Goal: Task Accomplishment & Management: Complete application form

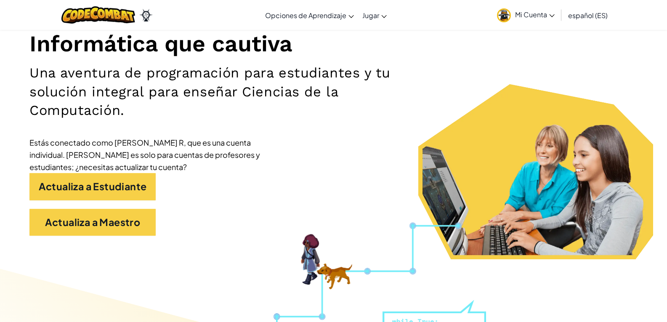
scroll to position [126, 0]
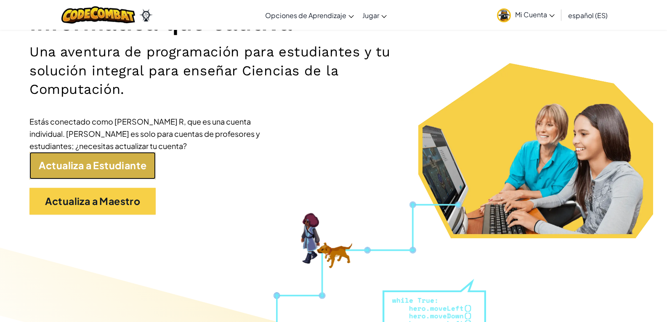
click at [149, 166] on link "Actualiza a Estudiante" at bounding box center [92, 165] width 126 height 27
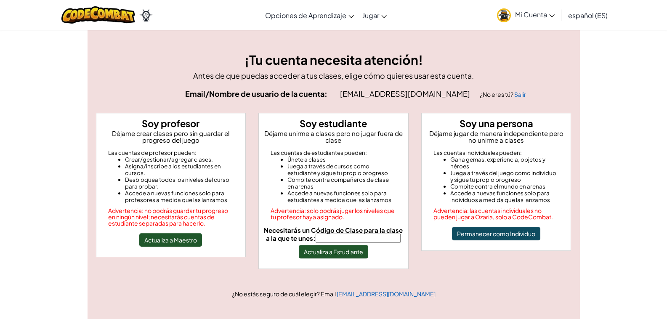
click at [371, 237] on input "Necesitarás un Código de Clase para la clase a la que te unes:" at bounding box center [358, 238] width 85 height 9
type input "BabySideOnly"
click at [349, 252] on button "Actualiza a Estudiante" at bounding box center [333, 251] width 69 height 13
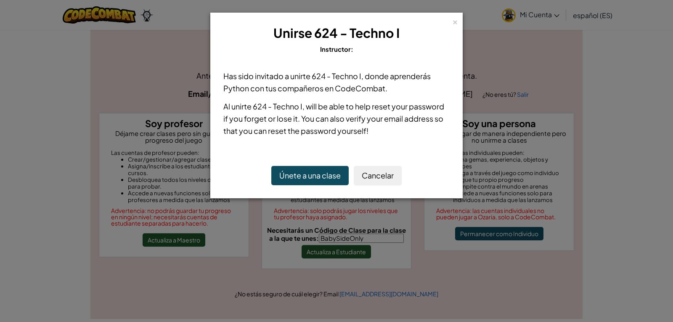
click at [326, 167] on button "Únete a una clase" at bounding box center [309, 175] width 77 height 19
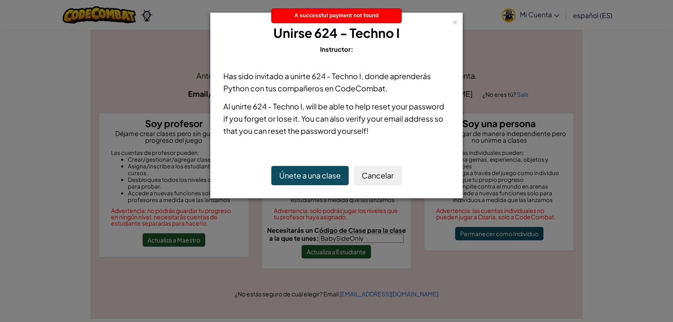
click at [327, 173] on button "Únete a una clase" at bounding box center [309, 175] width 77 height 19
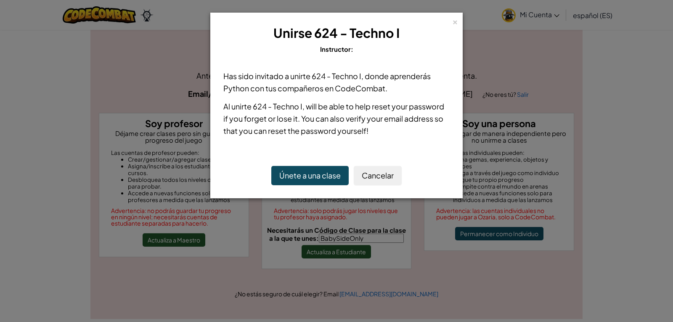
click at [327, 173] on button "Únete a una clase" at bounding box center [309, 175] width 77 height 19
